Goal: Task Accomplishment & Management: Manage account settings

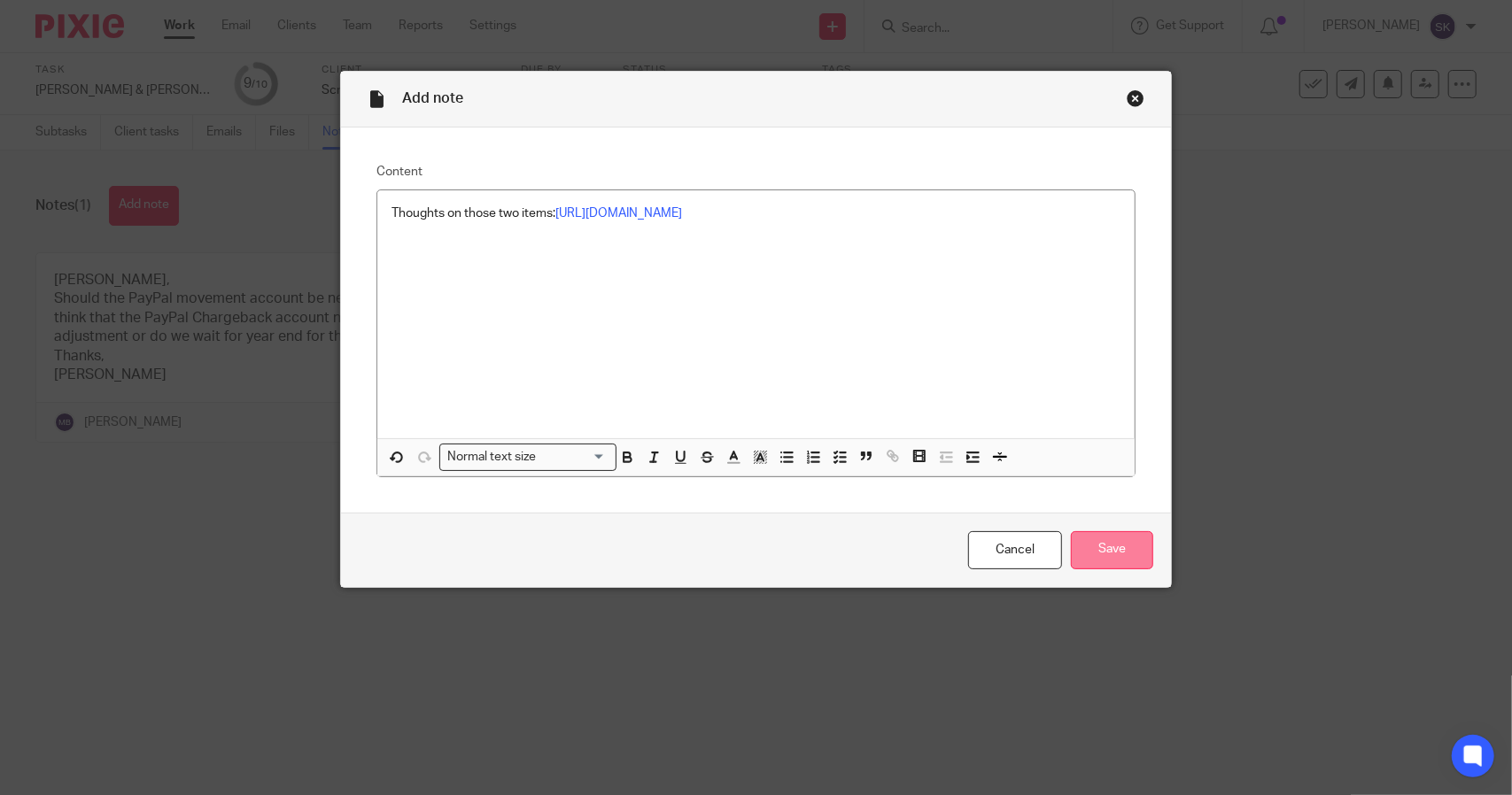
click at [1113, 546] on input "Save" at bounding box center [1112, 551] width 82 height 38
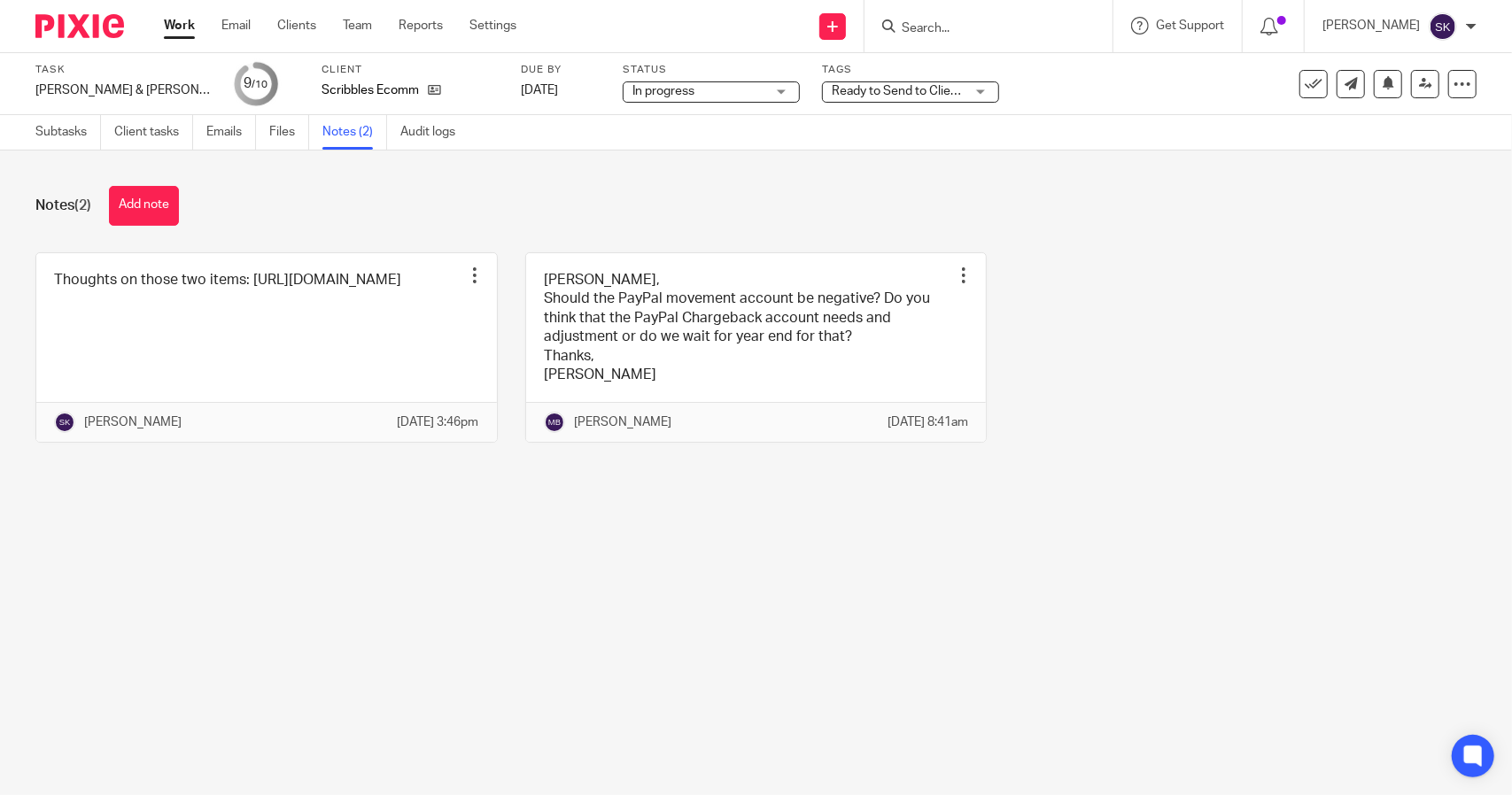
click at [950, 89] on div "Ready to Send to Clients + 1" at bounding box center [910, 91] width 178 height 21
click at [987, 79] on div "Task David & Gene - Sept 2025 Save David & Gene - Sept 2025 9 /10 Client Scribb…" at bounding box center [636, 83] width 1201 height 43
click at [849, 88] on span "Ready to Send to Clients + 1" at bounding box center [910, 91] width 156 height 13
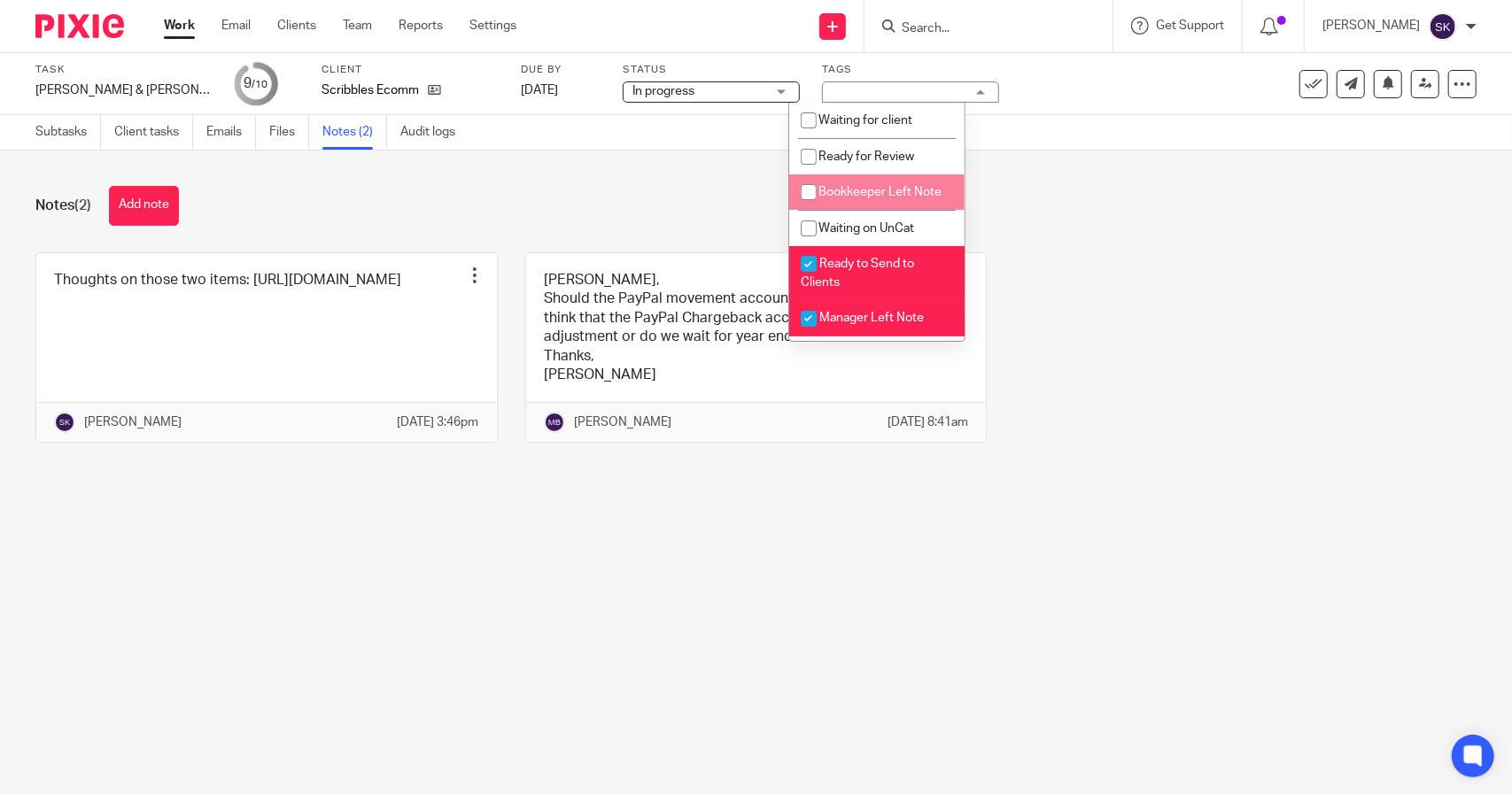
click at [1041, 99] on div "Task David & Gene - Sept 2025 Save David & Gene - Sept 2025 9 /10 Client Scribb…" at bounding box center [636, 83] width 1201 height 43
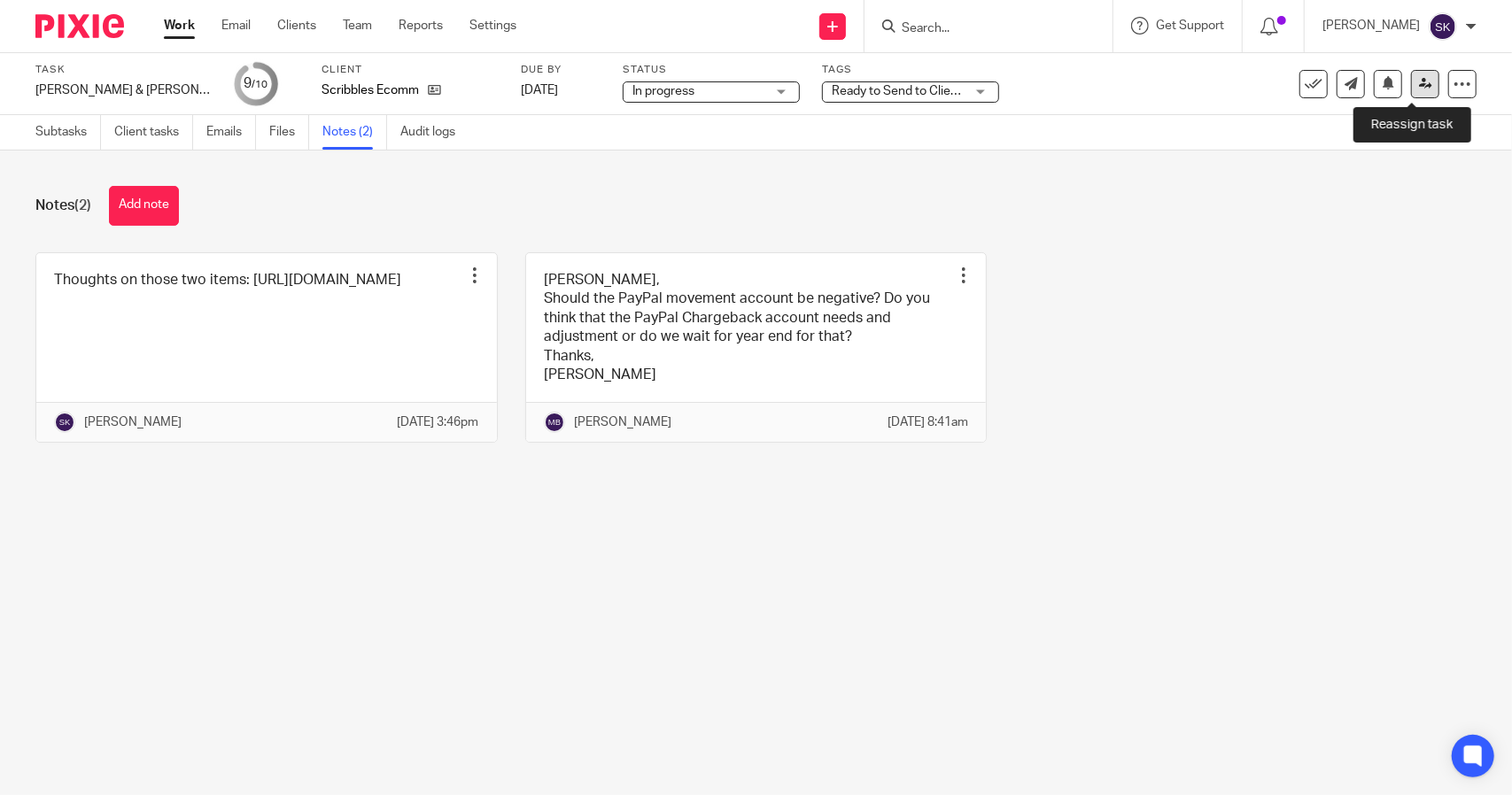
click at [1419, 81] on icon at bounding box center [1425, 83] width 14 height 14
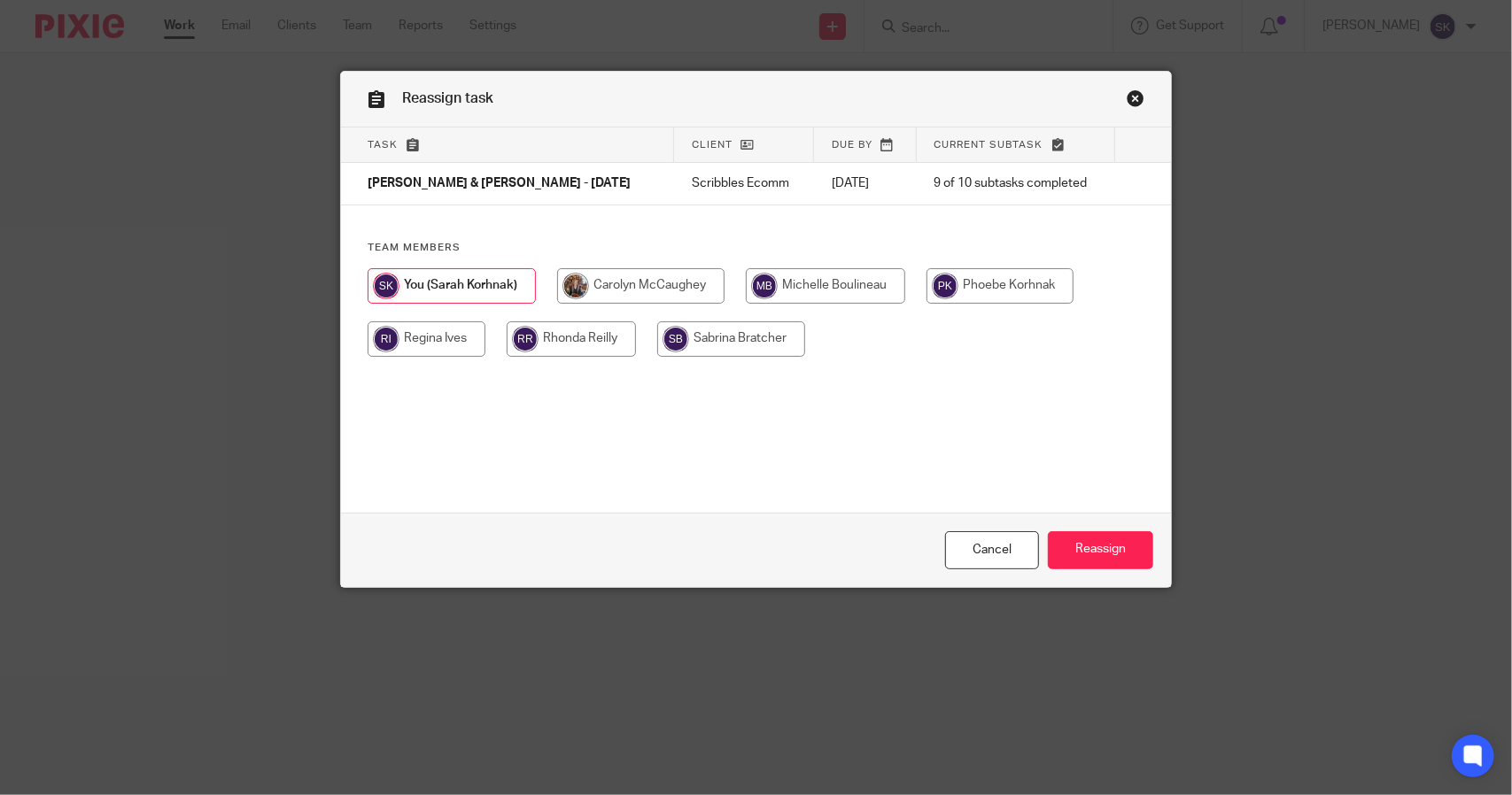
click at [801, 280] on input "radio" at bounding box center [825, 285] width 159 height 35
radio input "true"
click at [1095, 555] on input "Reassign" at bounding box center [1101, 551] width 105 height 38
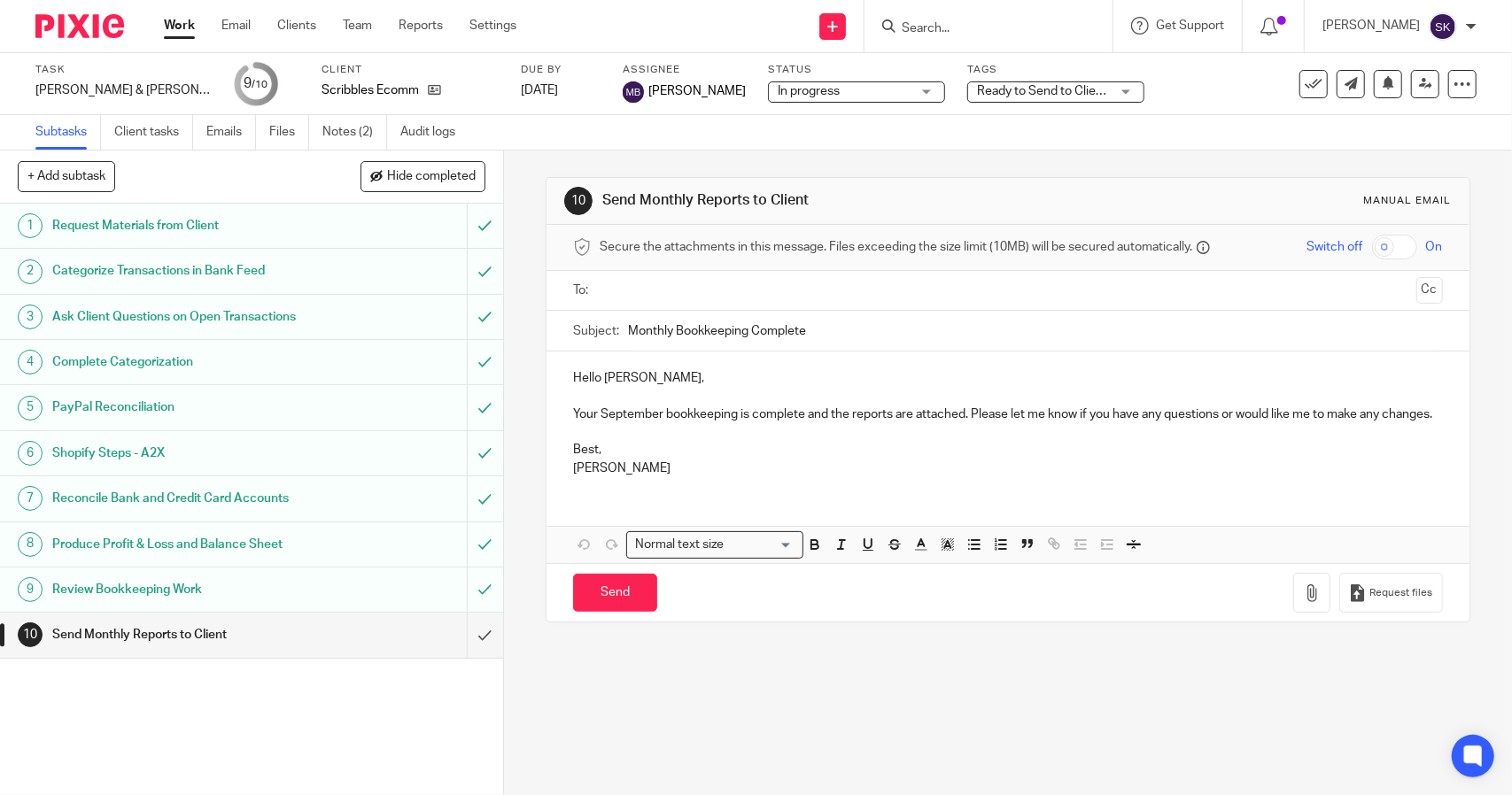
click at [174, 25] on link "Work" at bounding box center [179, 26] width 31 height 18
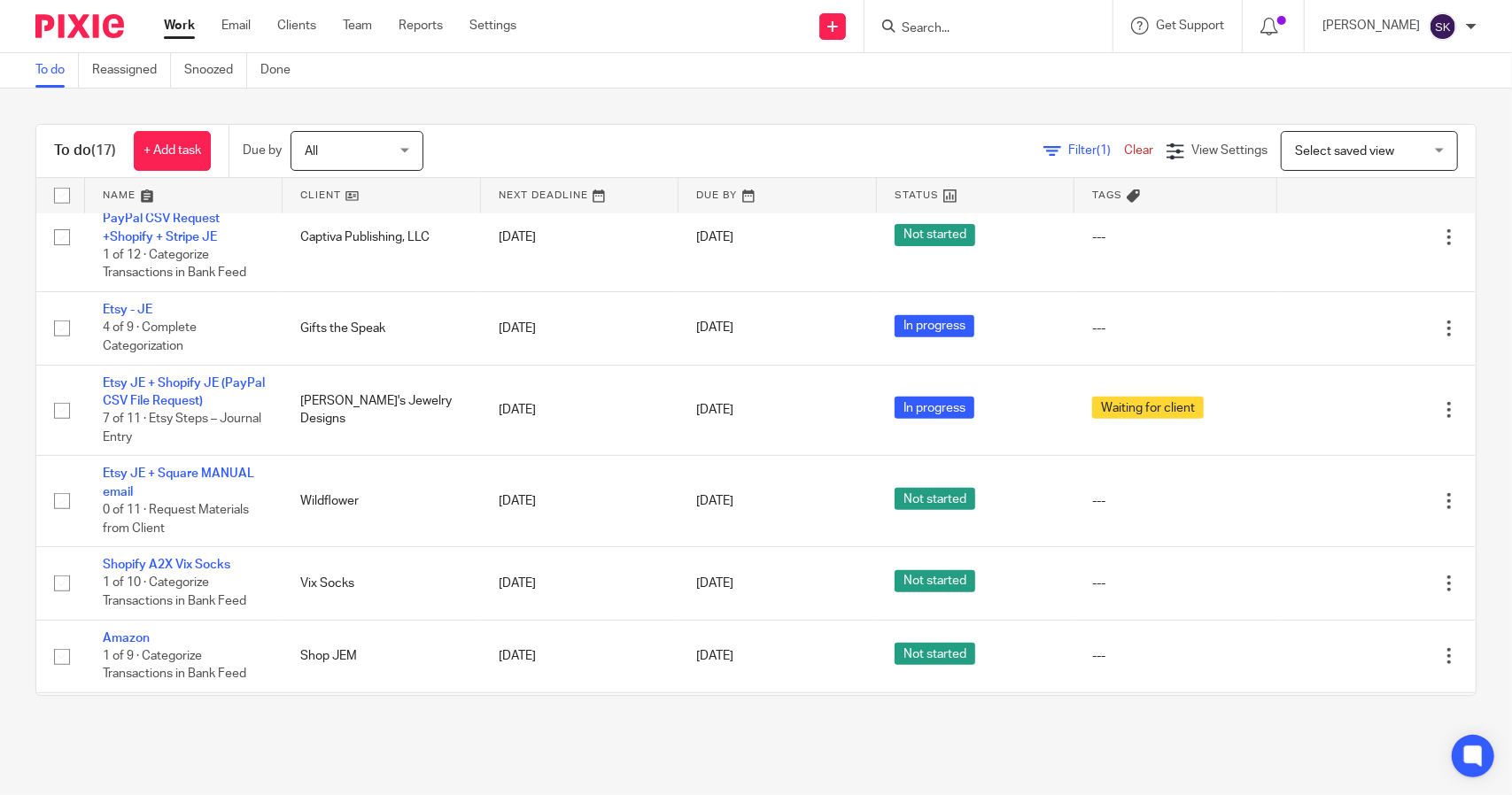
scroll to position [797, 0]
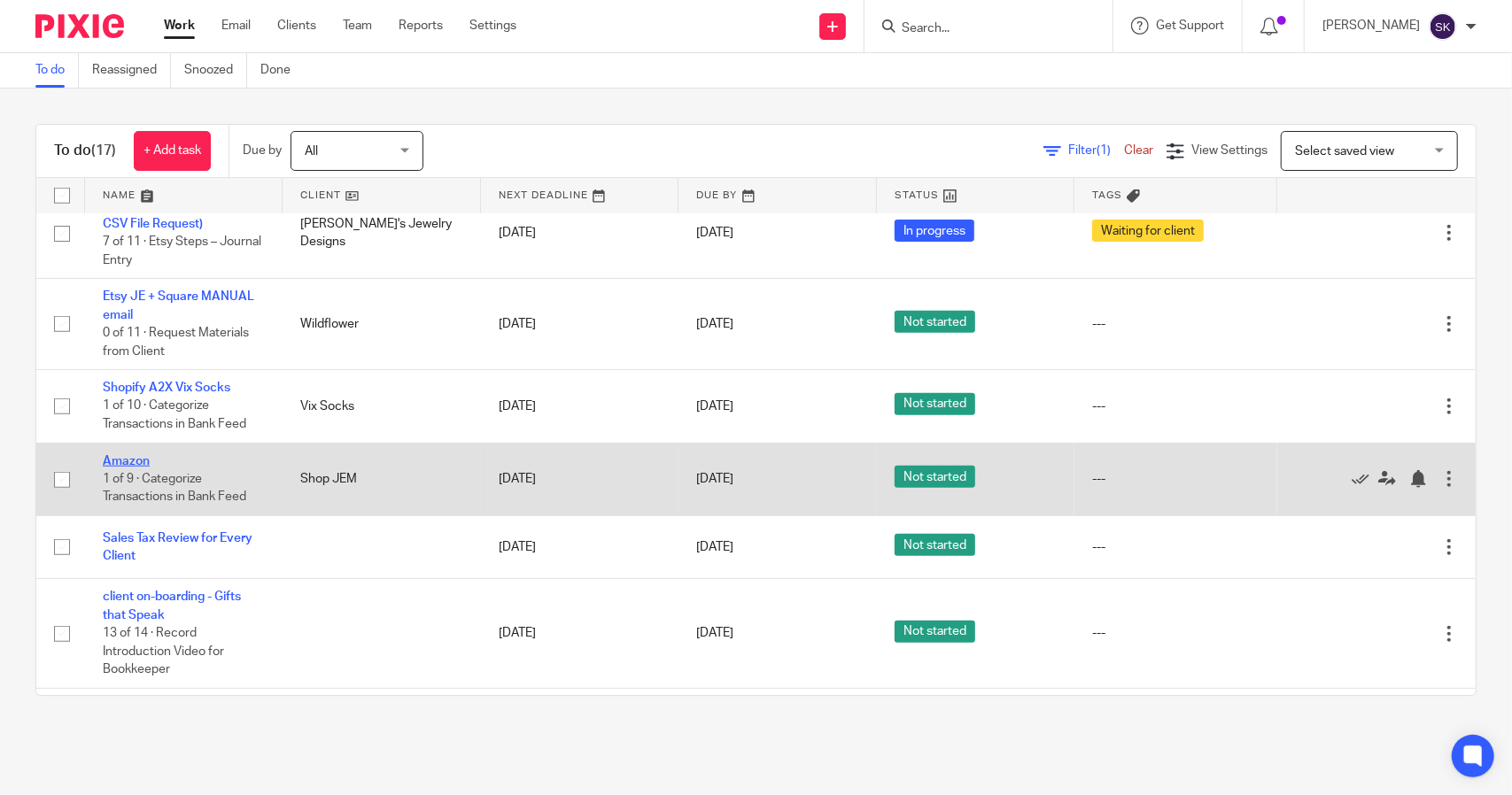
click at [142, 455] on link "Amazon" at bounding box center [126, 462] width 47 height 13
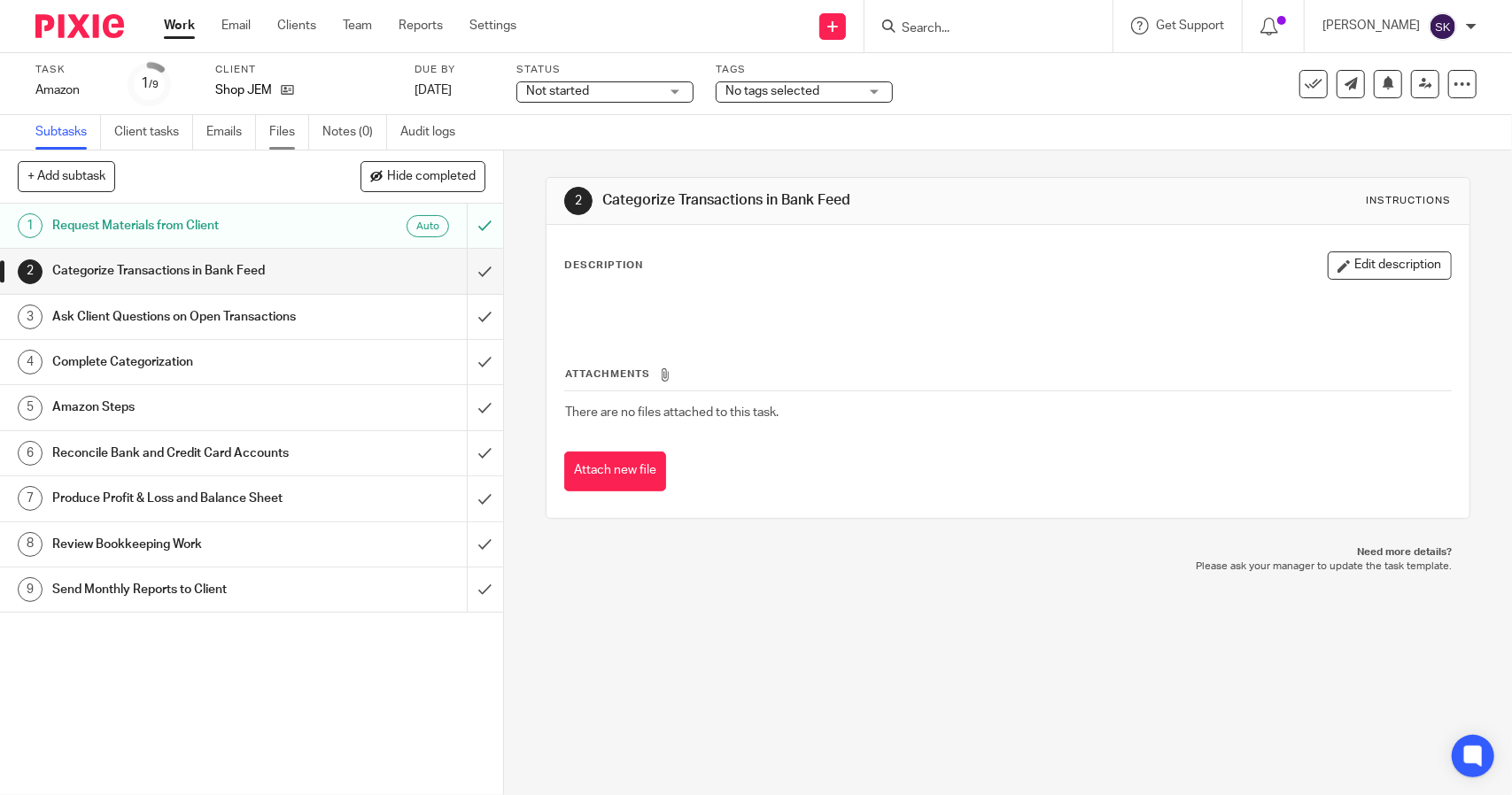
click at [285, 135] on link "Files" at bounding box center [289, 132] width 40 height 34
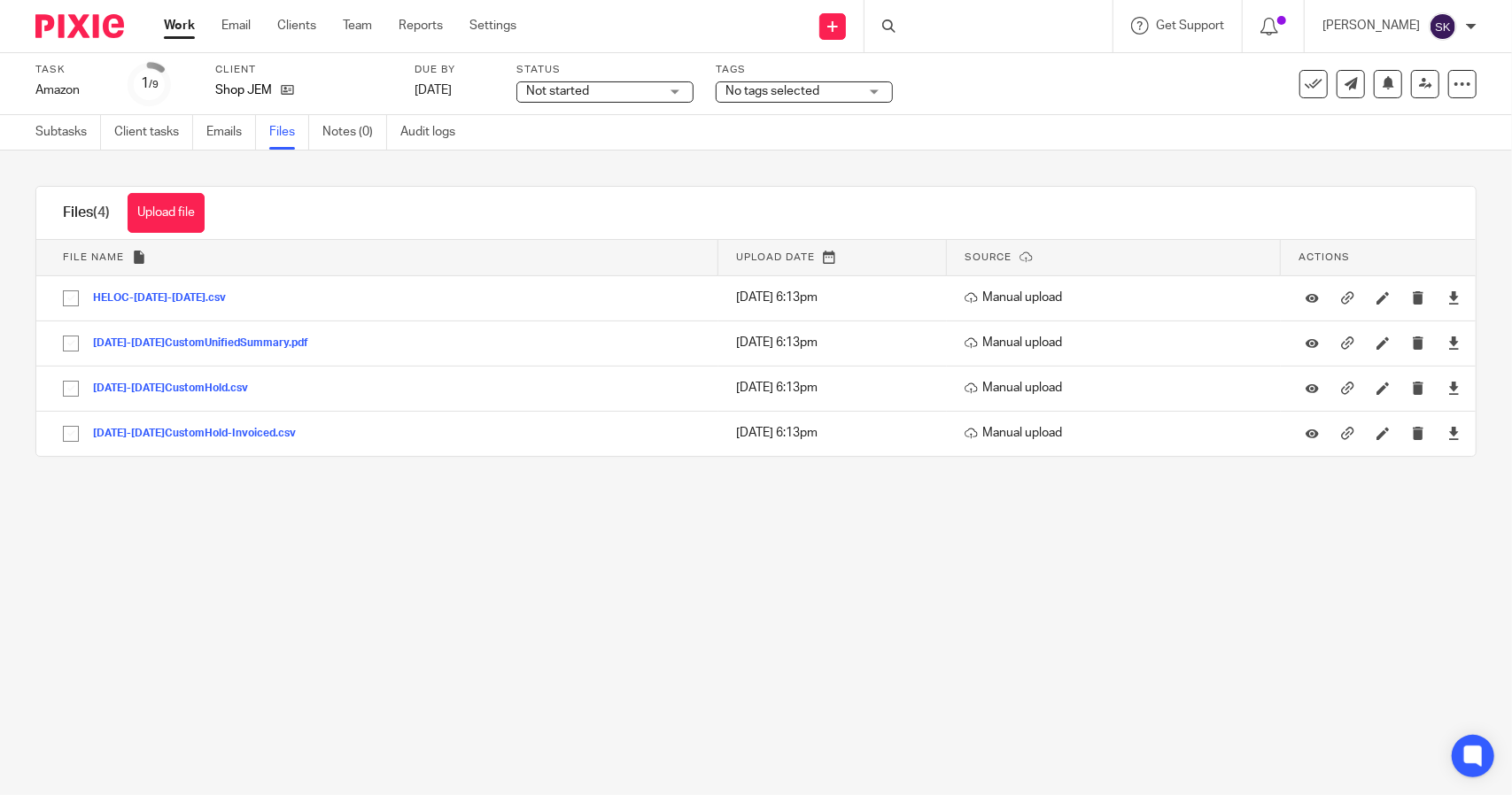
click at [662, 90] on div "Not started Not started" at bounding box center [605, 91] width 178 height 21
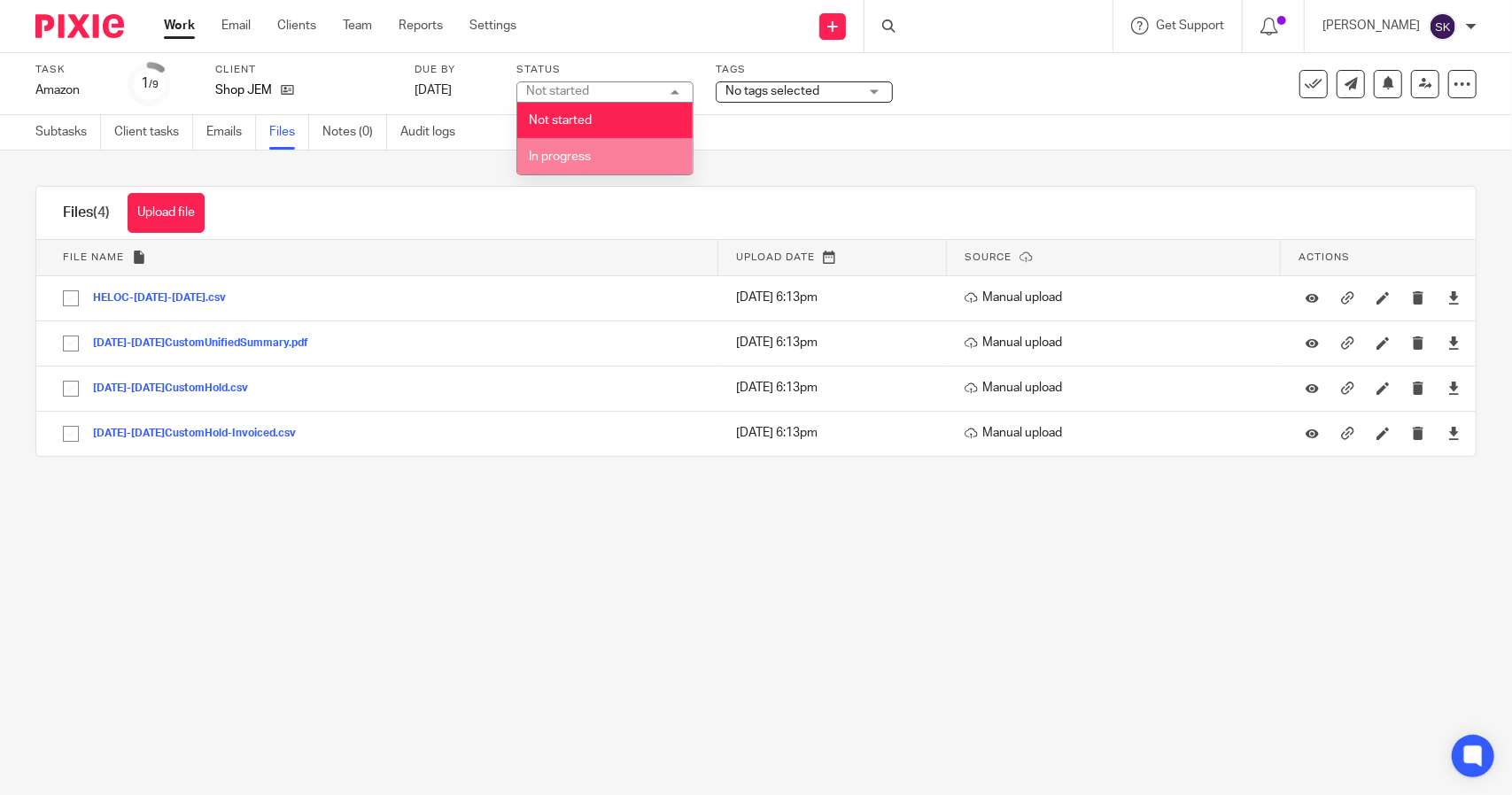
click at [608, 158] on li "In progress" at bounding box center [605, 157] width 176 height 36
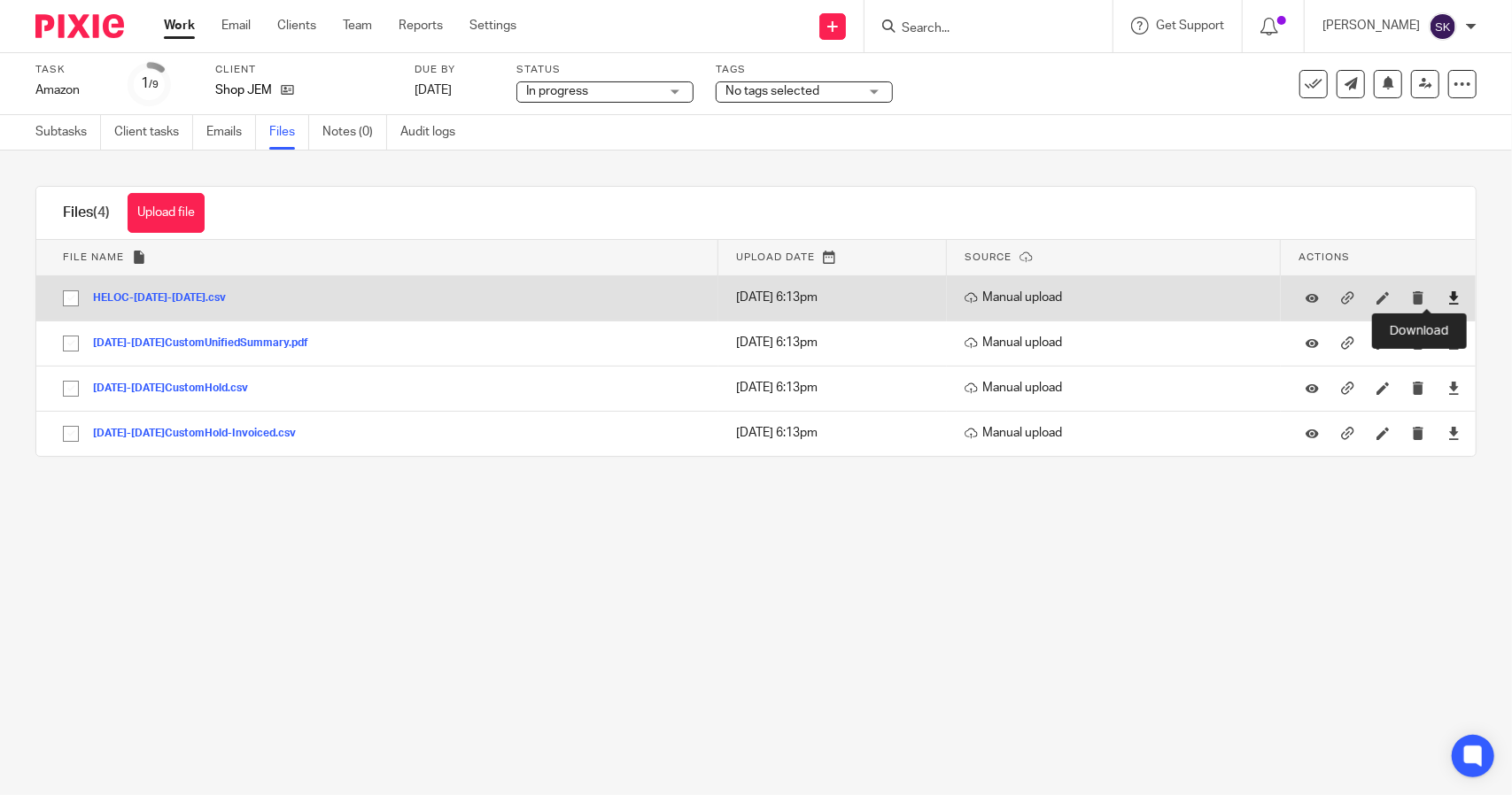
click at [1448, 302] on icon at bounding box center [1454, 298] width 14 height 14
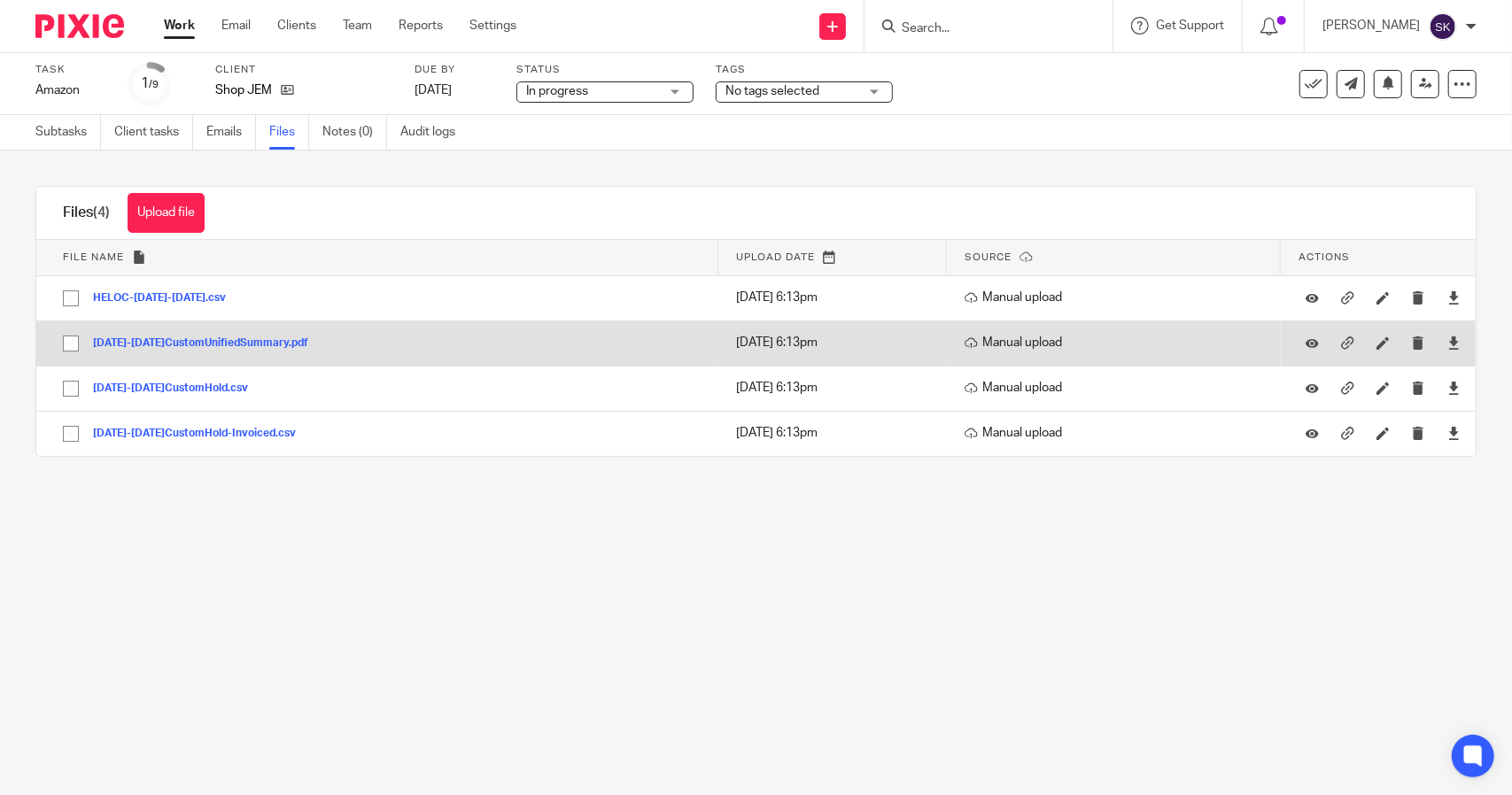
click at [218, 338] on button "2025Sep1-2025Sep30CustomUnifiedSummary.pdf" at bounding box center [207, 344] width 228 height 13
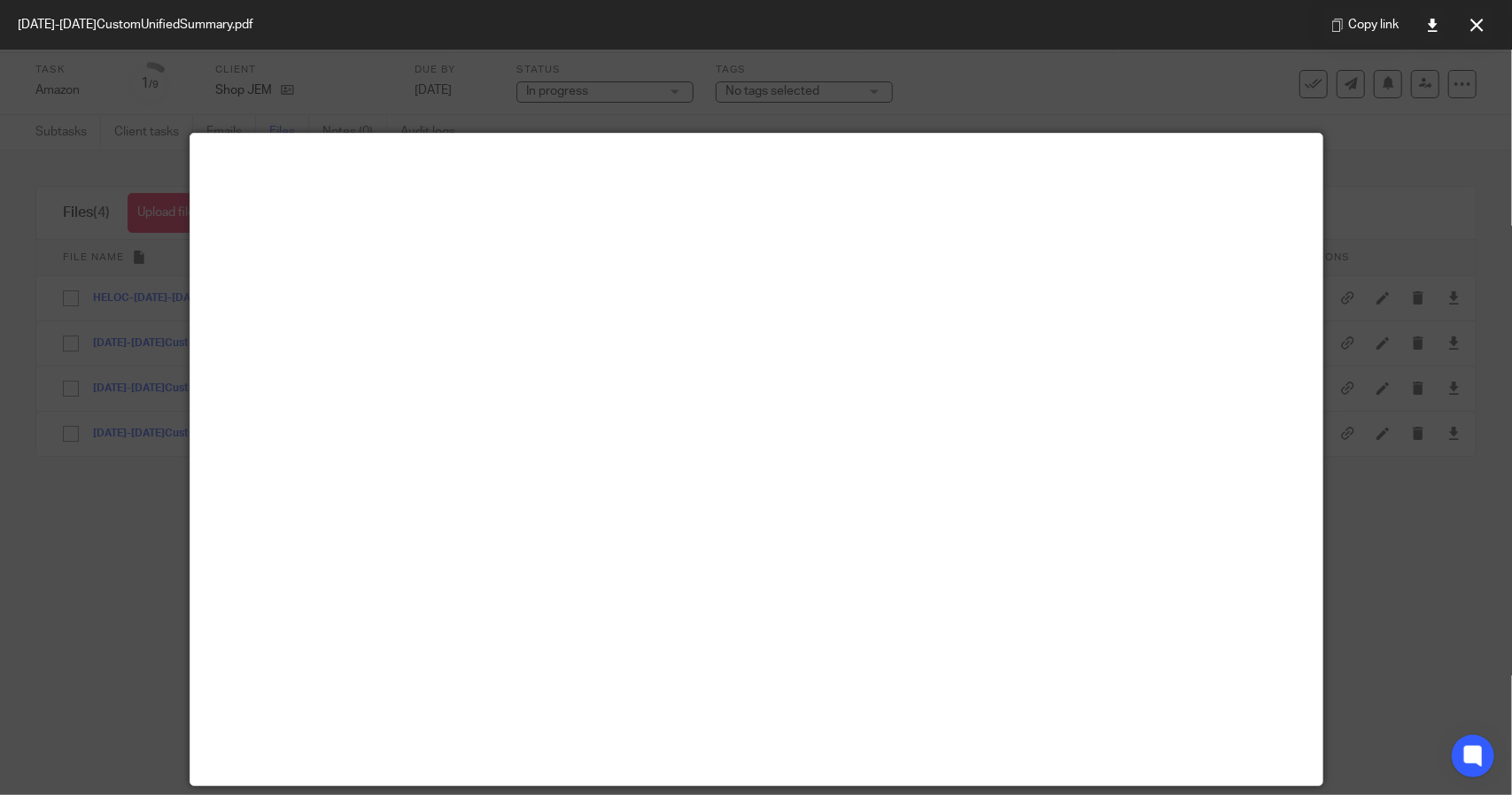
scroll to position [7, 0]
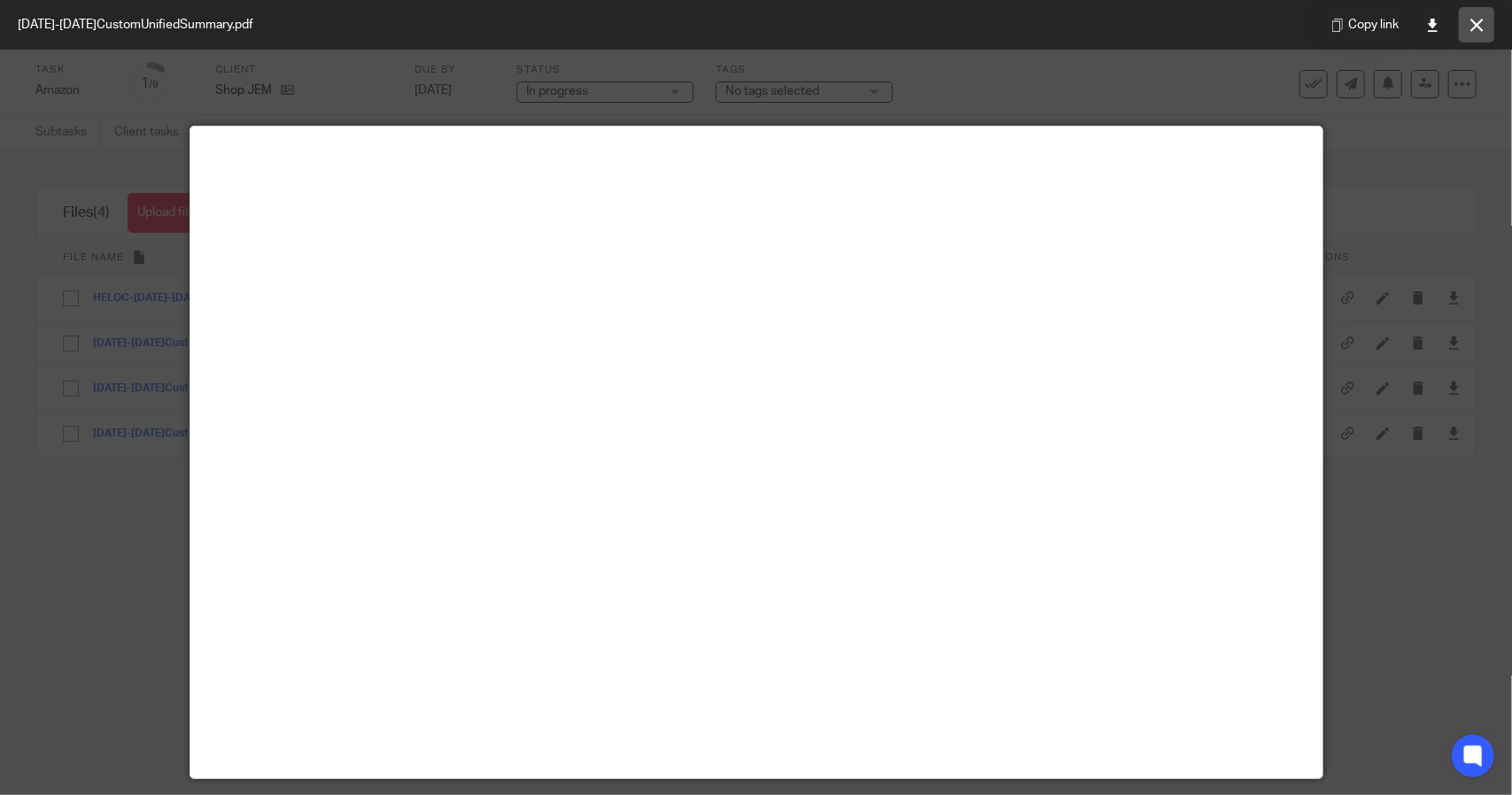
click at [1478, 24] on icon at bounding box center [1477, 25] width 14 height 14
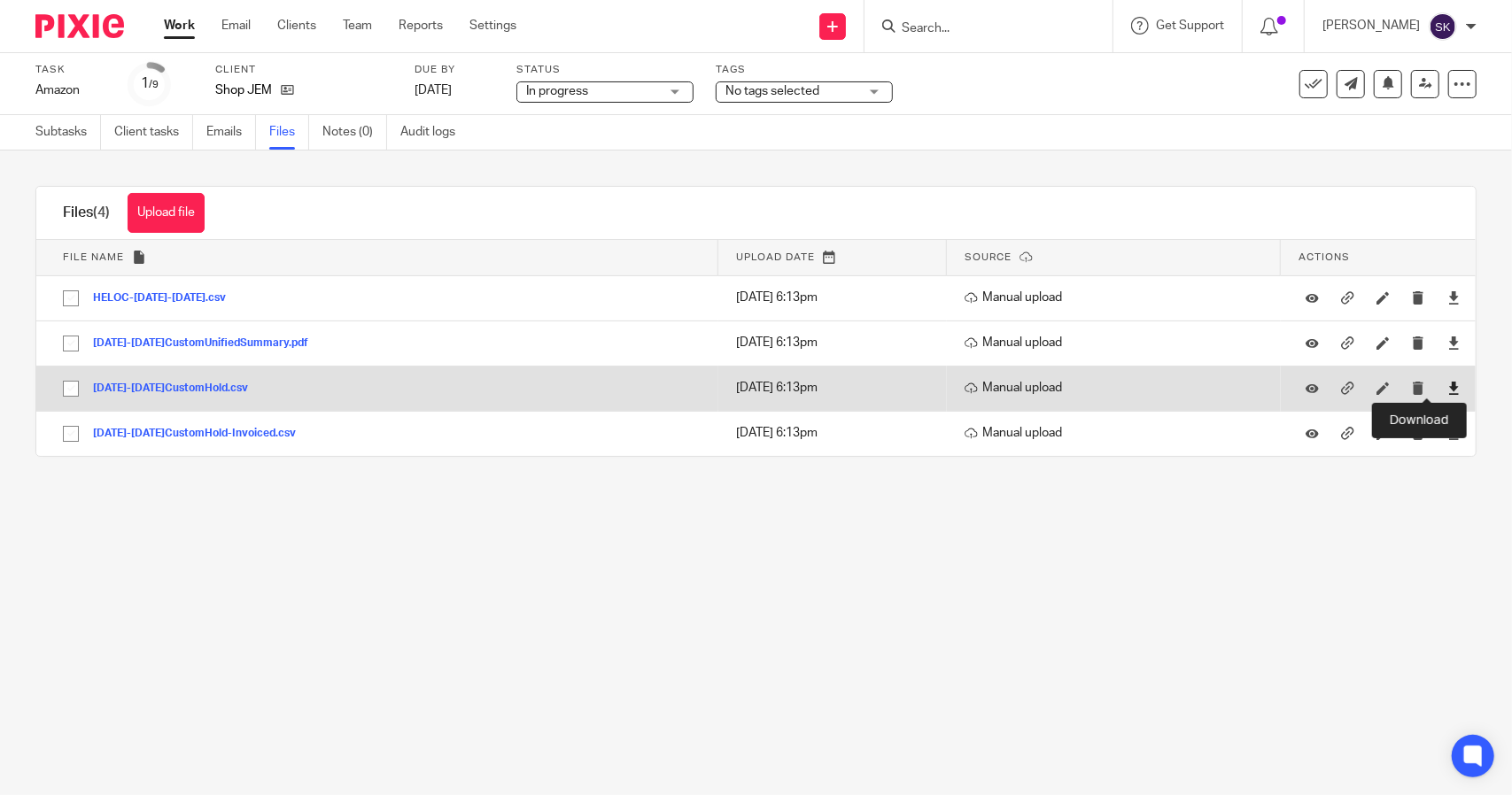
click at [1448, 388] on icon at bounding box center [1454, 388] width 14 height 14
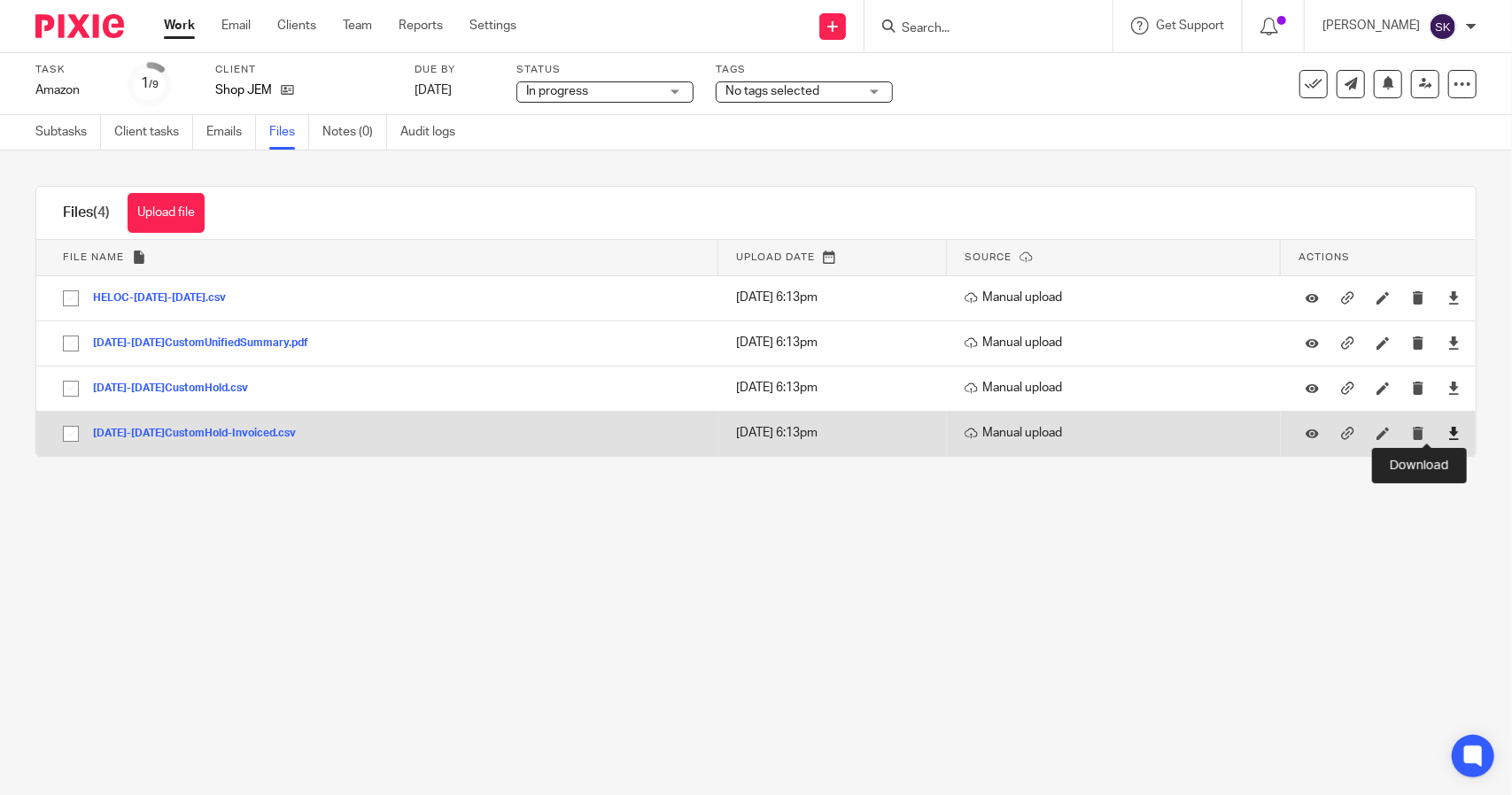
click at [1448, 436] on icon at bounding box center [1454, 433] width 14 height 14
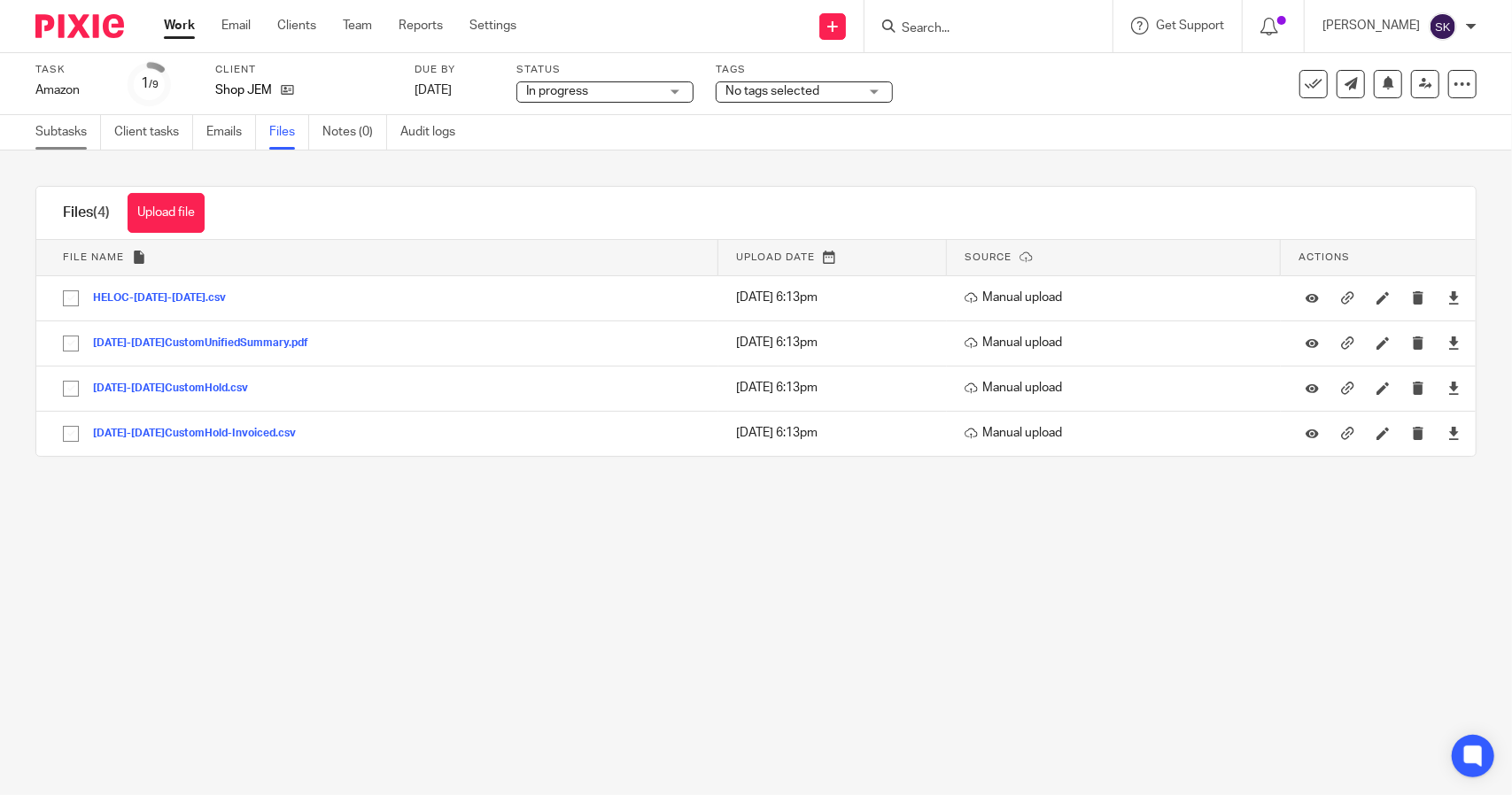
click at [78, 132] on link "Subtasks" at bounding box center [68, 132] width 65 height 34
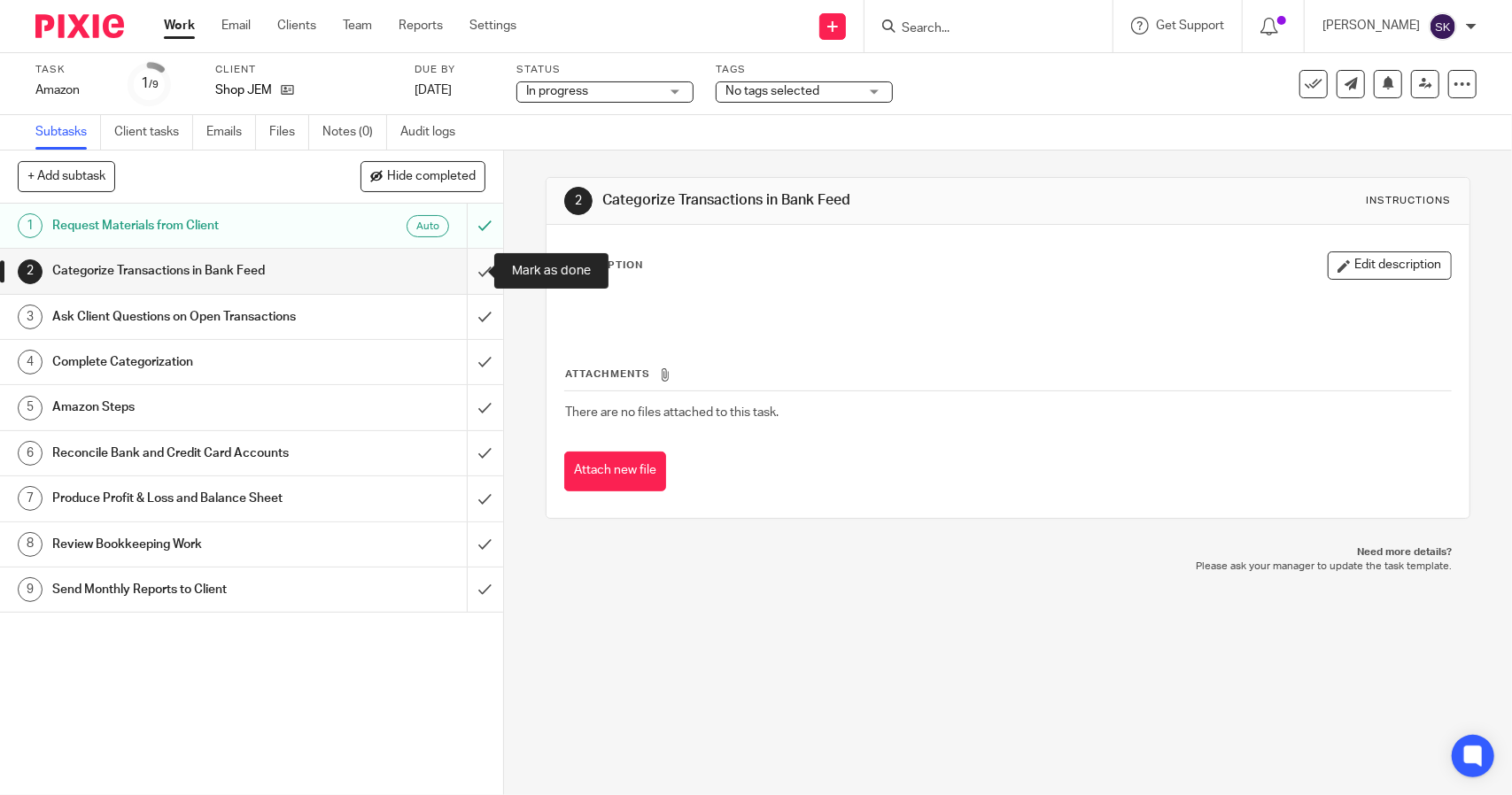
click at [477, 270] on input "submit" at bounding box center [251, 271] width 503 height 44
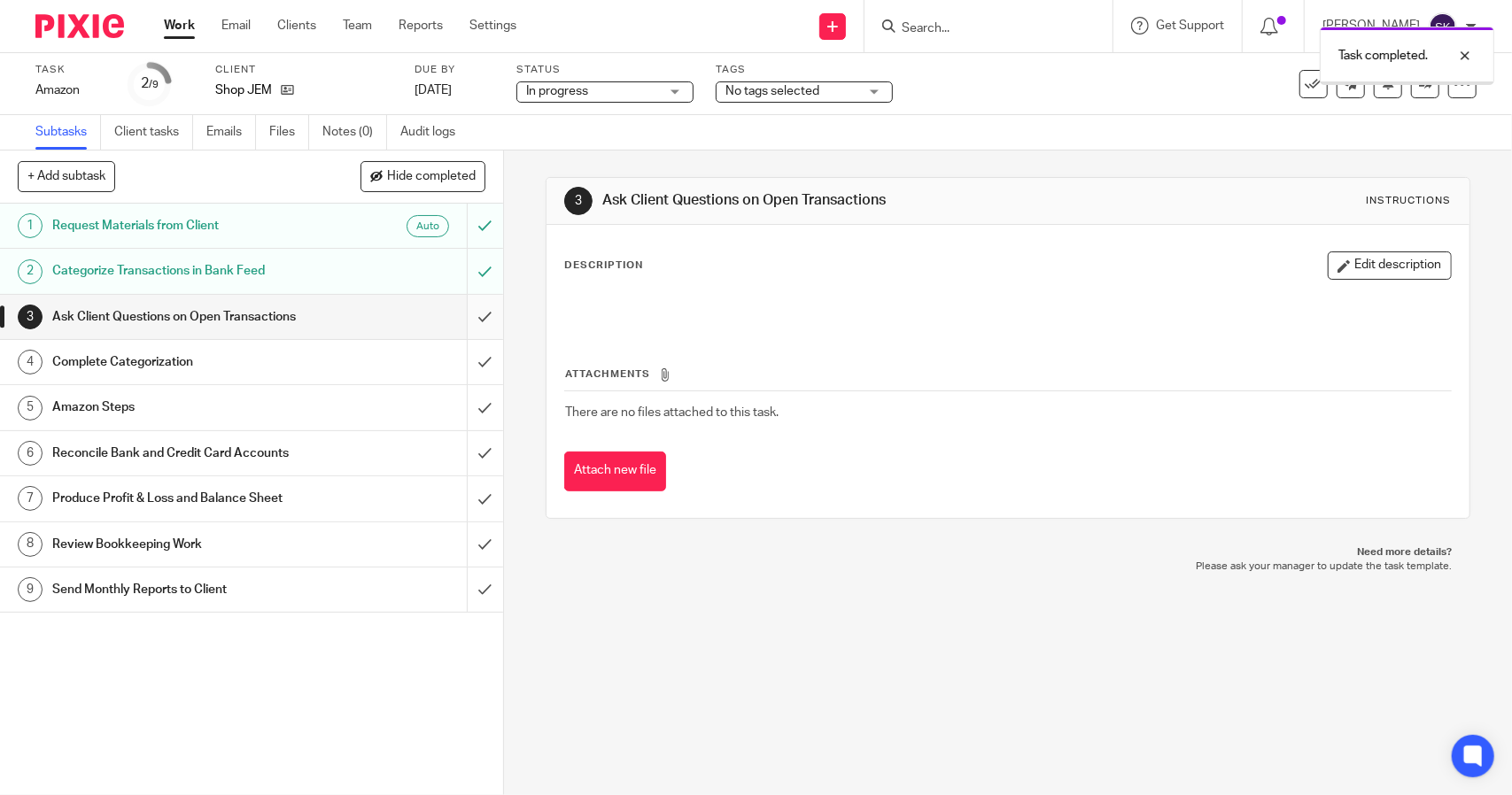
click at [474, 312] on input "submit" at bounding box center [251, 317] width 503 height 44
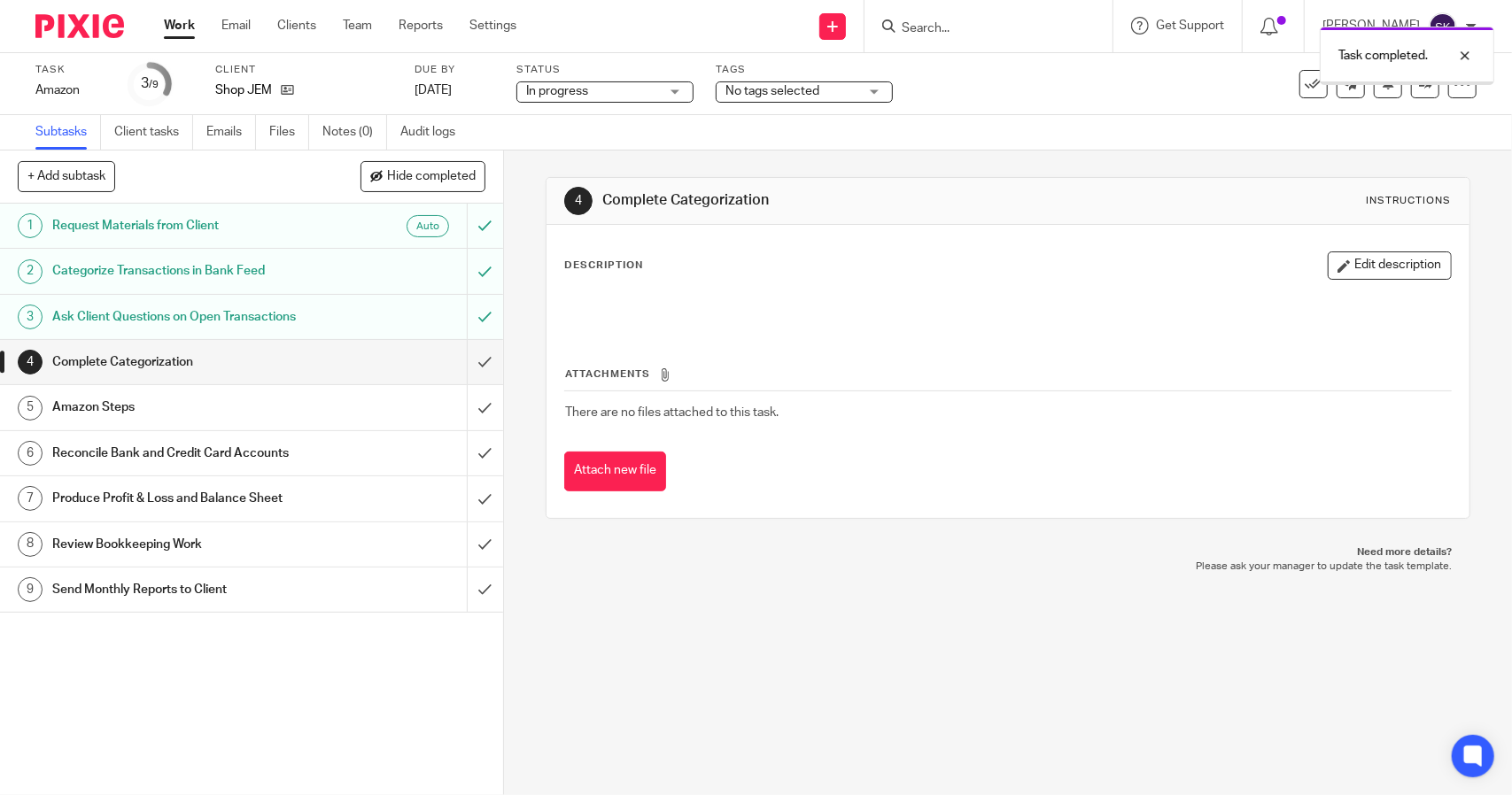
click at [475, 358] on input "submit" at bounding box center [251, 361] width 503 height 44
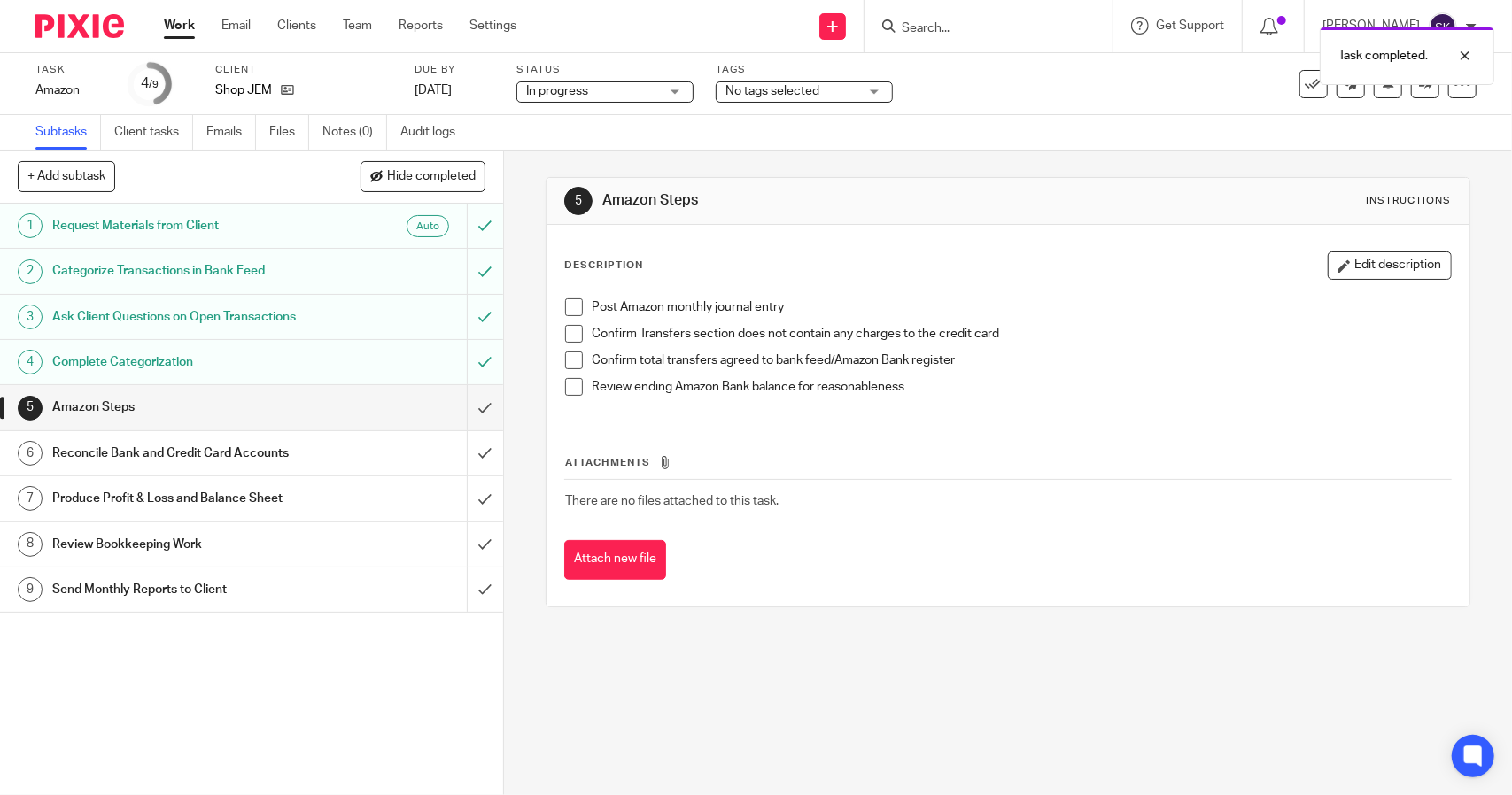
click at [469, 403] on input "submit" at bounding box center [251, 407] width 503 height 44
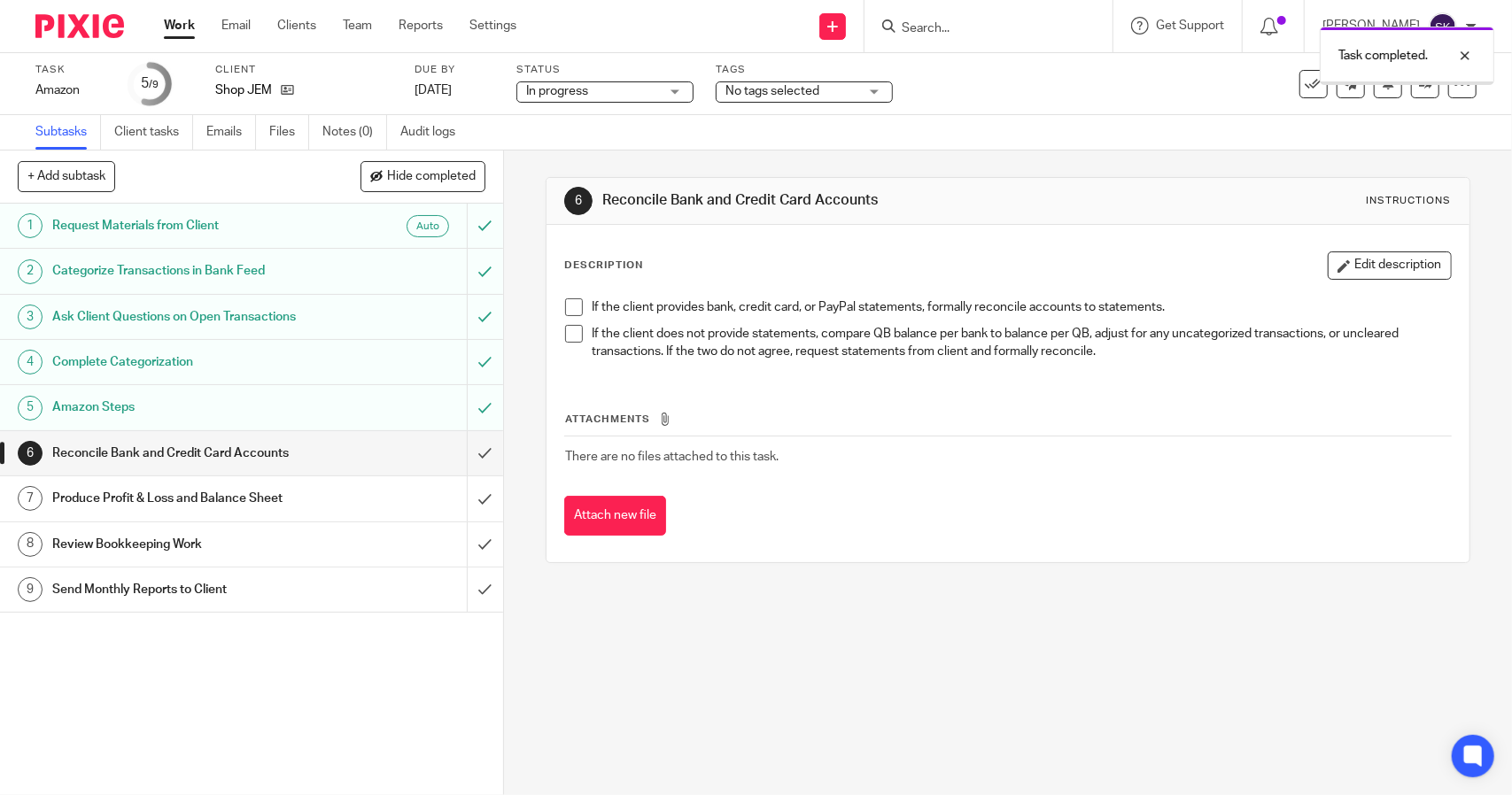
click at [468, 459] on input "submit" at bounding box center [251, 453] width 503 height 44
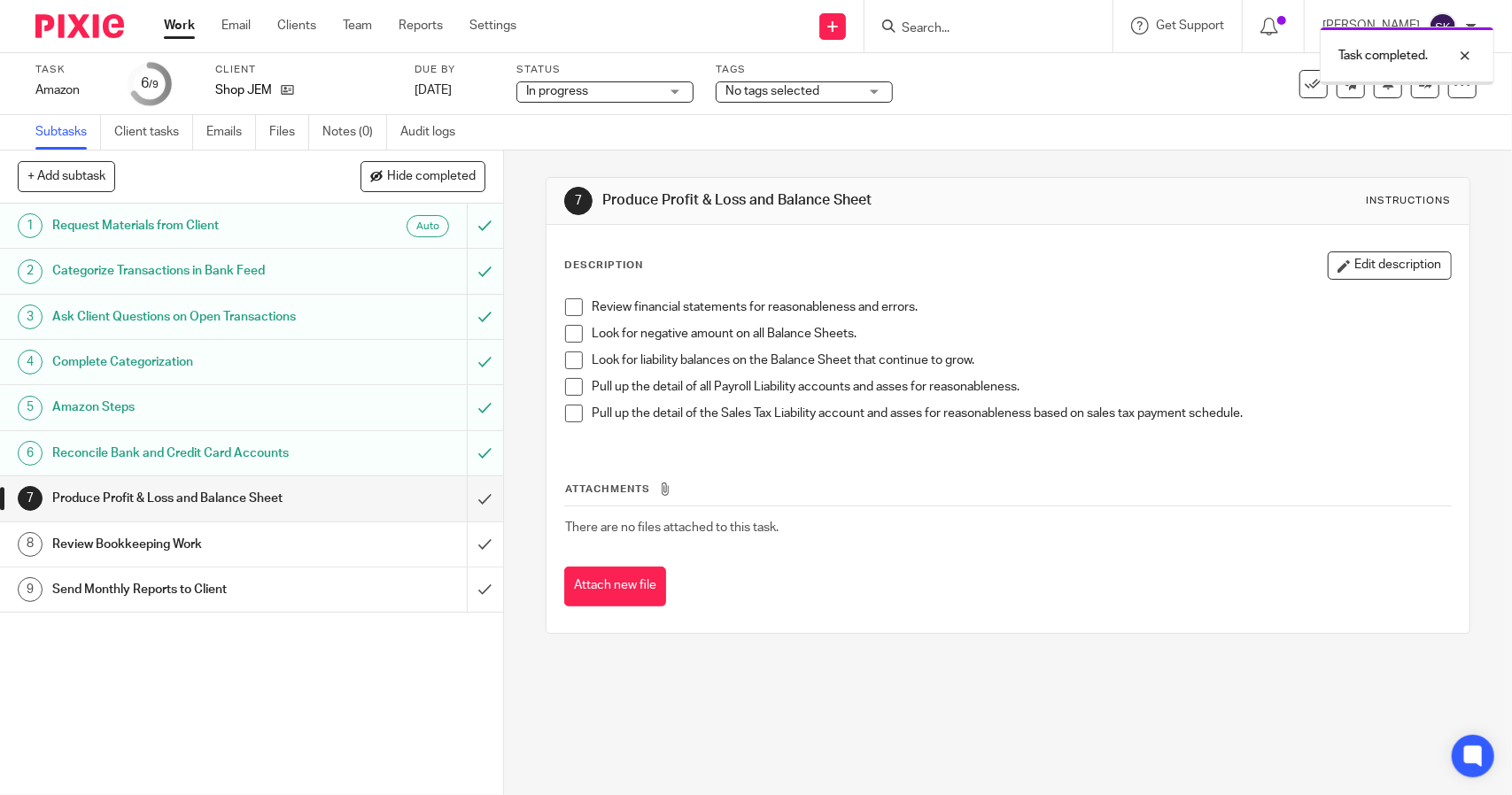
click at [467, 490] on input "submit" at bounding box center [251, 498] width 503 height 44
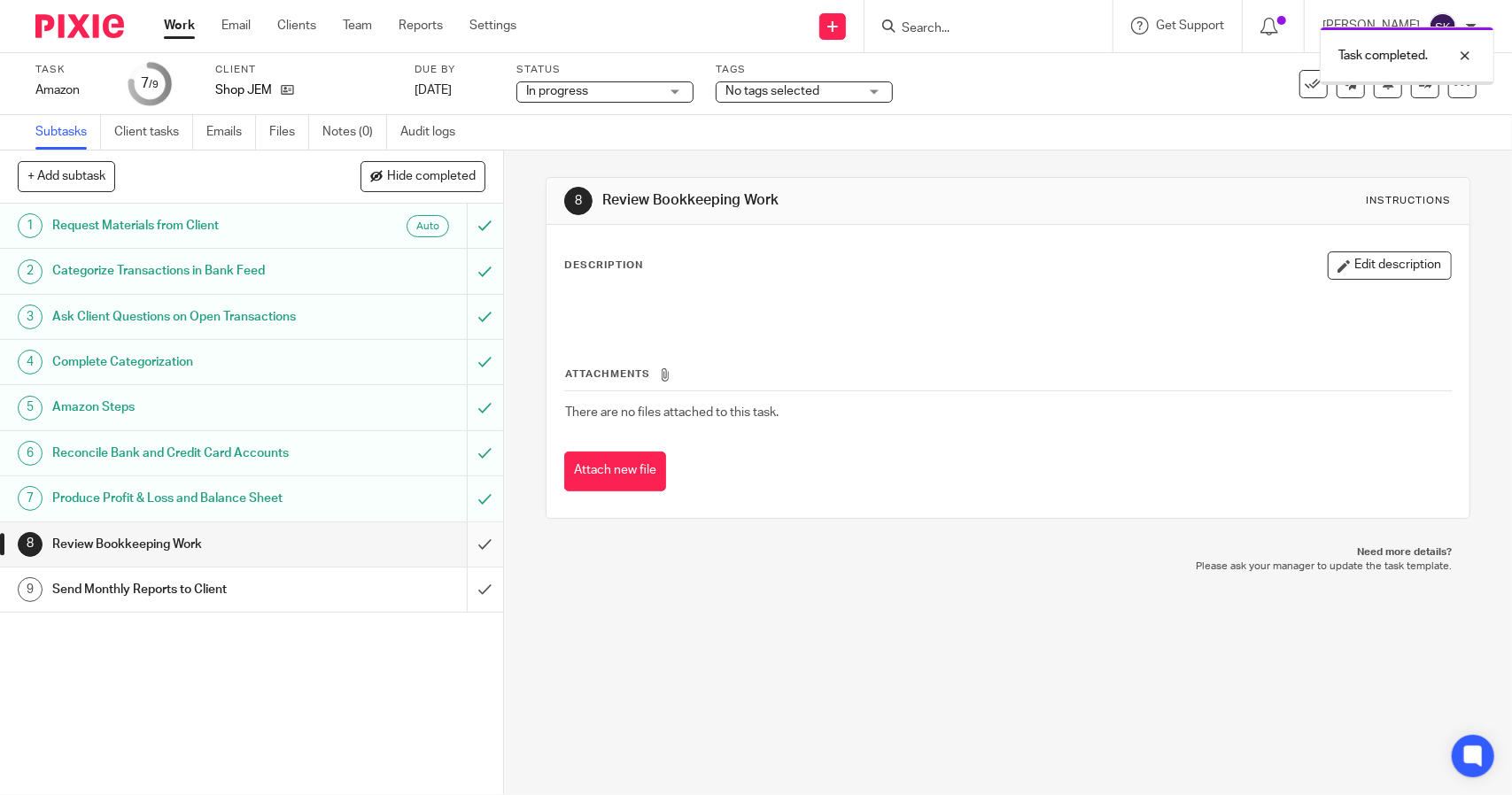
click at [471, 540] on input "submit" at bounding box center [251, 544] width 503 height 44
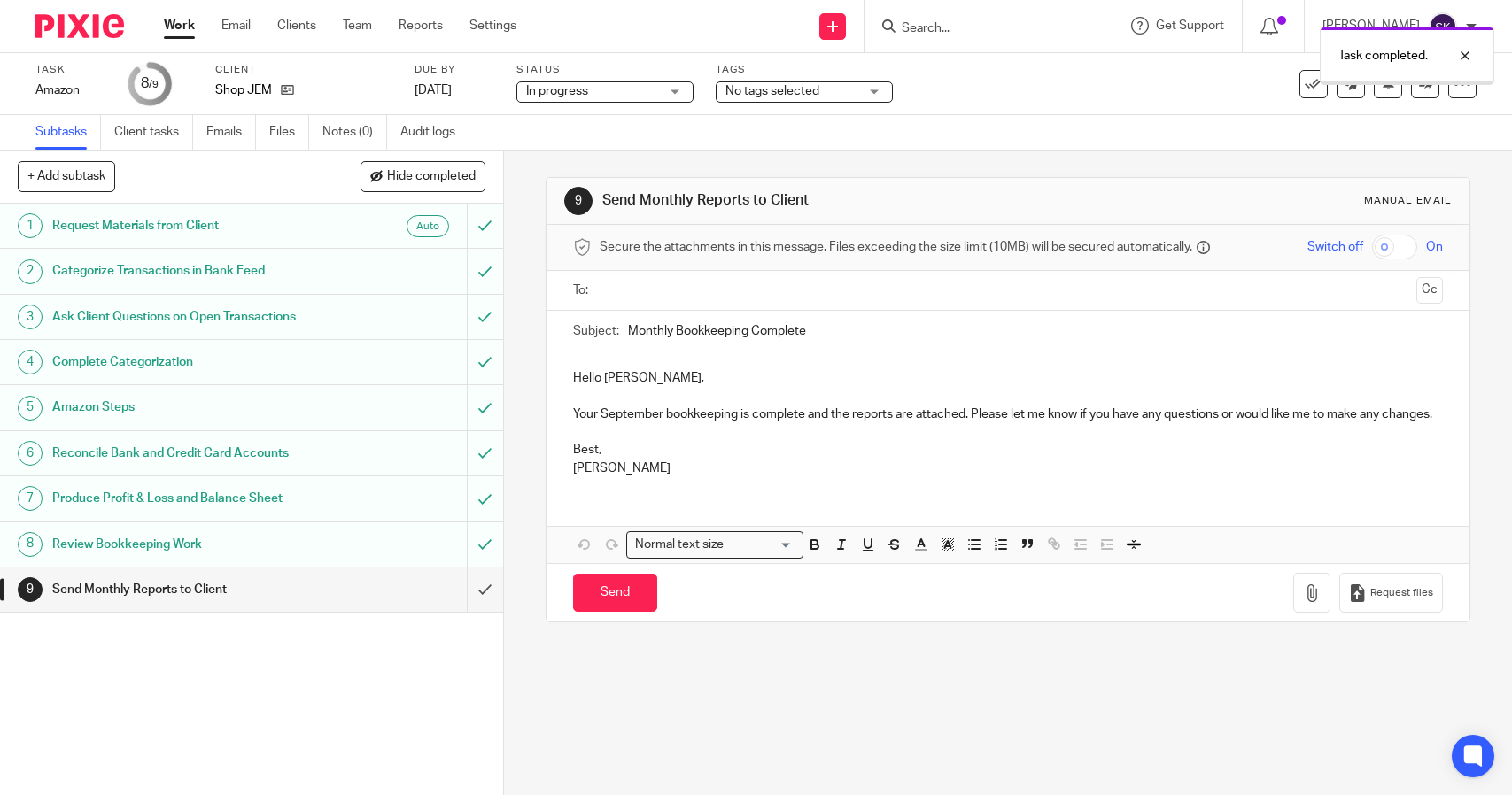
click at [466, 588] on input "submit" at bounding box center [251, 589] width 503 height 44
